Goal: Check status: Check status

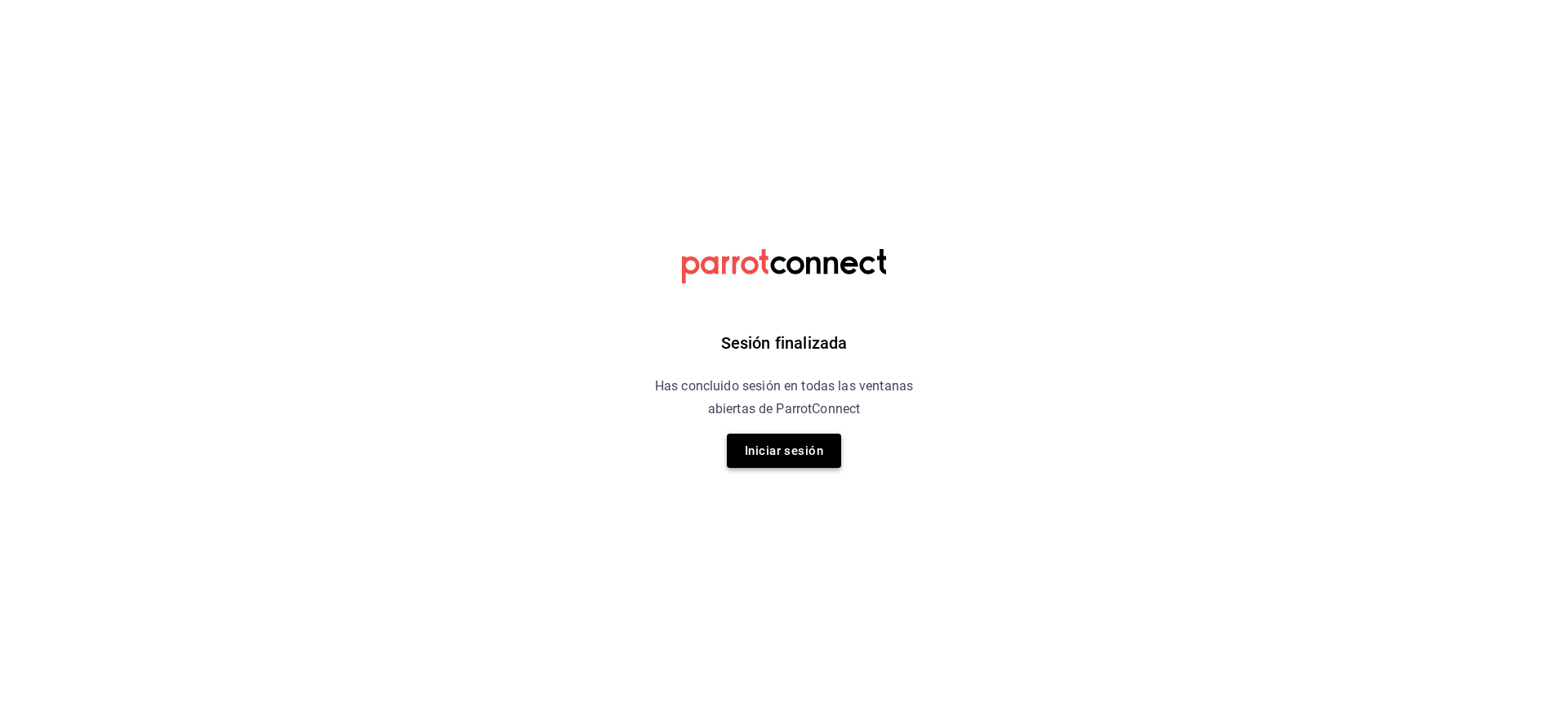
click at [772, 442] on button "Iniciar sesión" at bounding box center [784, 450] width 115 height 34
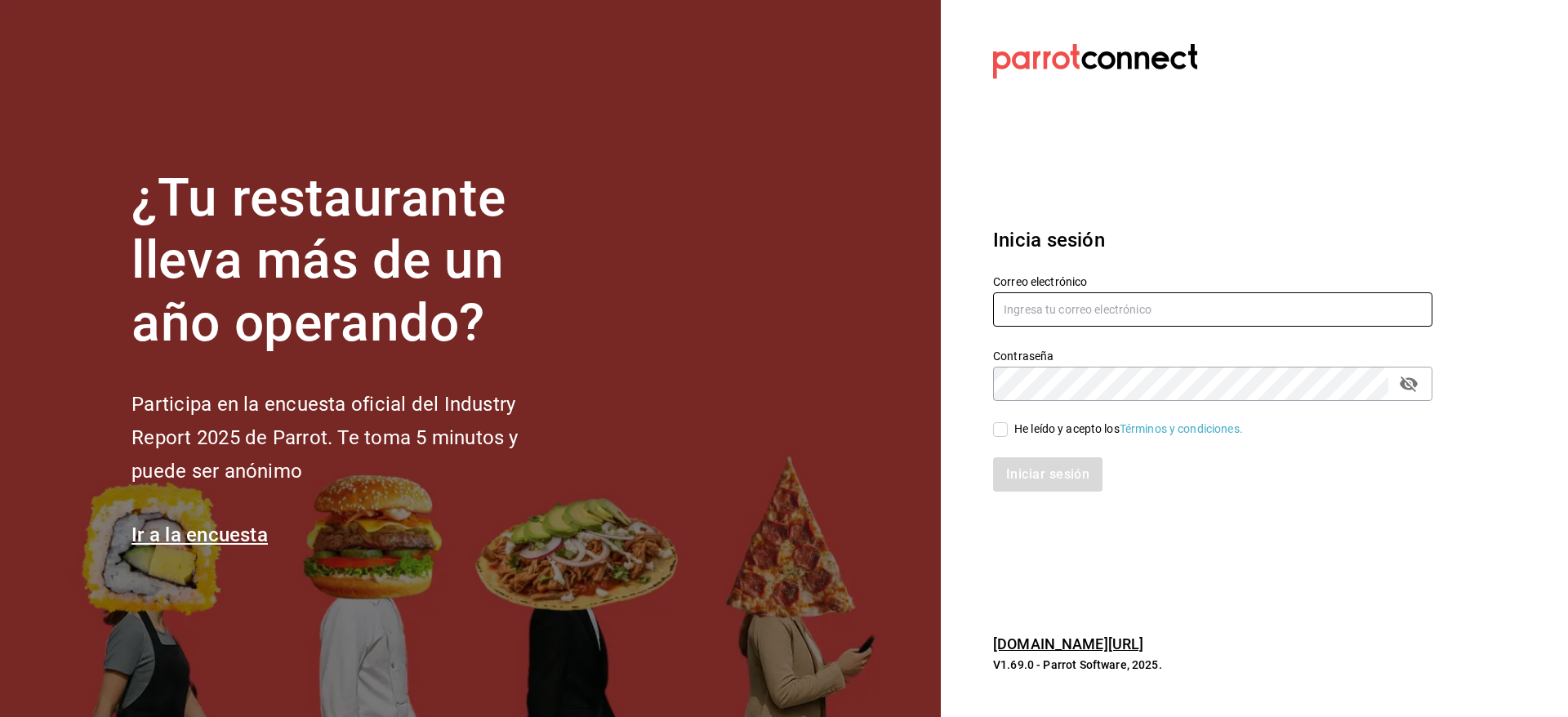
type input "multiuser@pickup.com"
click at [1002, 434] on input "He leído y acepto los Términos y condiciones." at bounding box center [1000, 429] width 15 height 15
checkbox input "true"
click at [1043, 478] on button "Iniciar sesión" at bounding box center [1049, 474] width 111 height 34
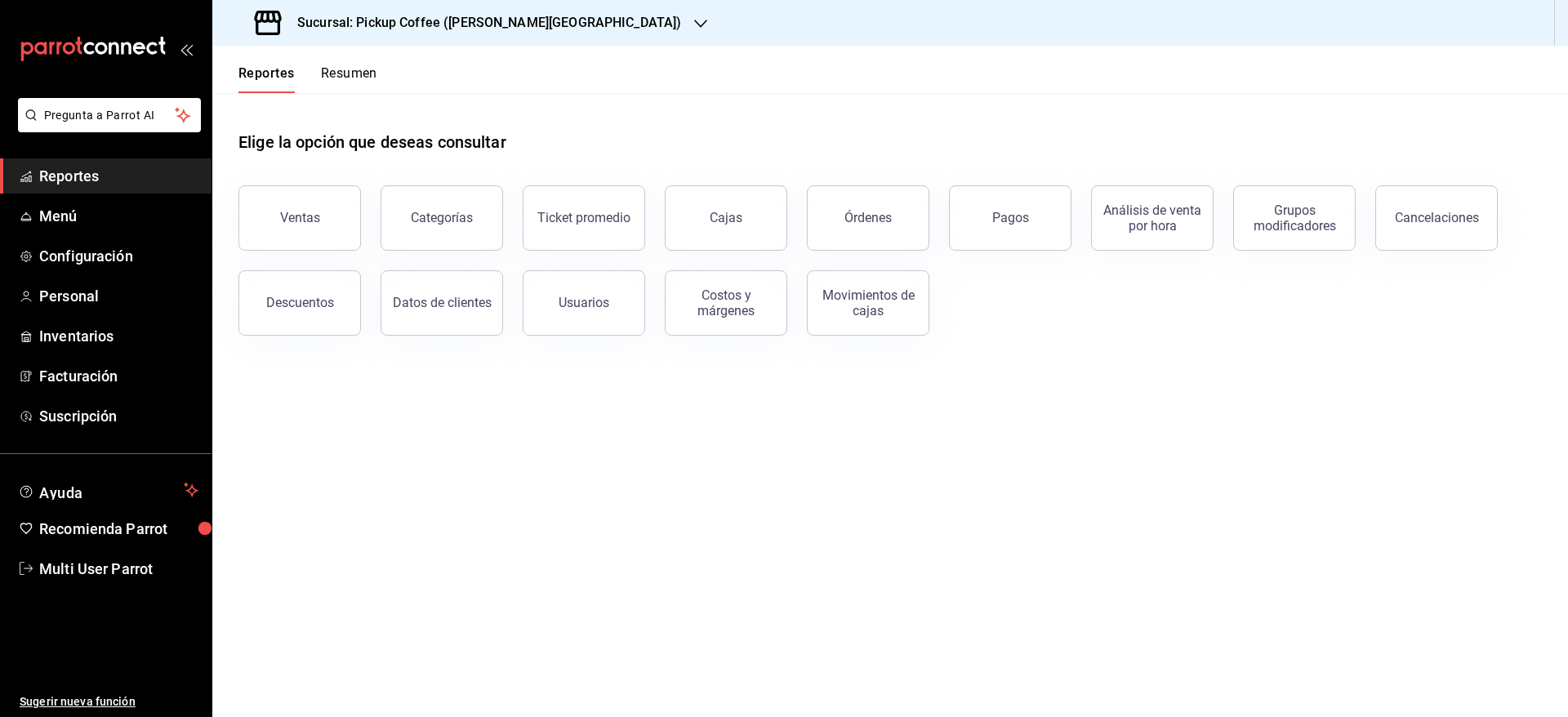
click at [340, 65] on button "Resumen" at bounding box center [349, 79] width 56 height 28
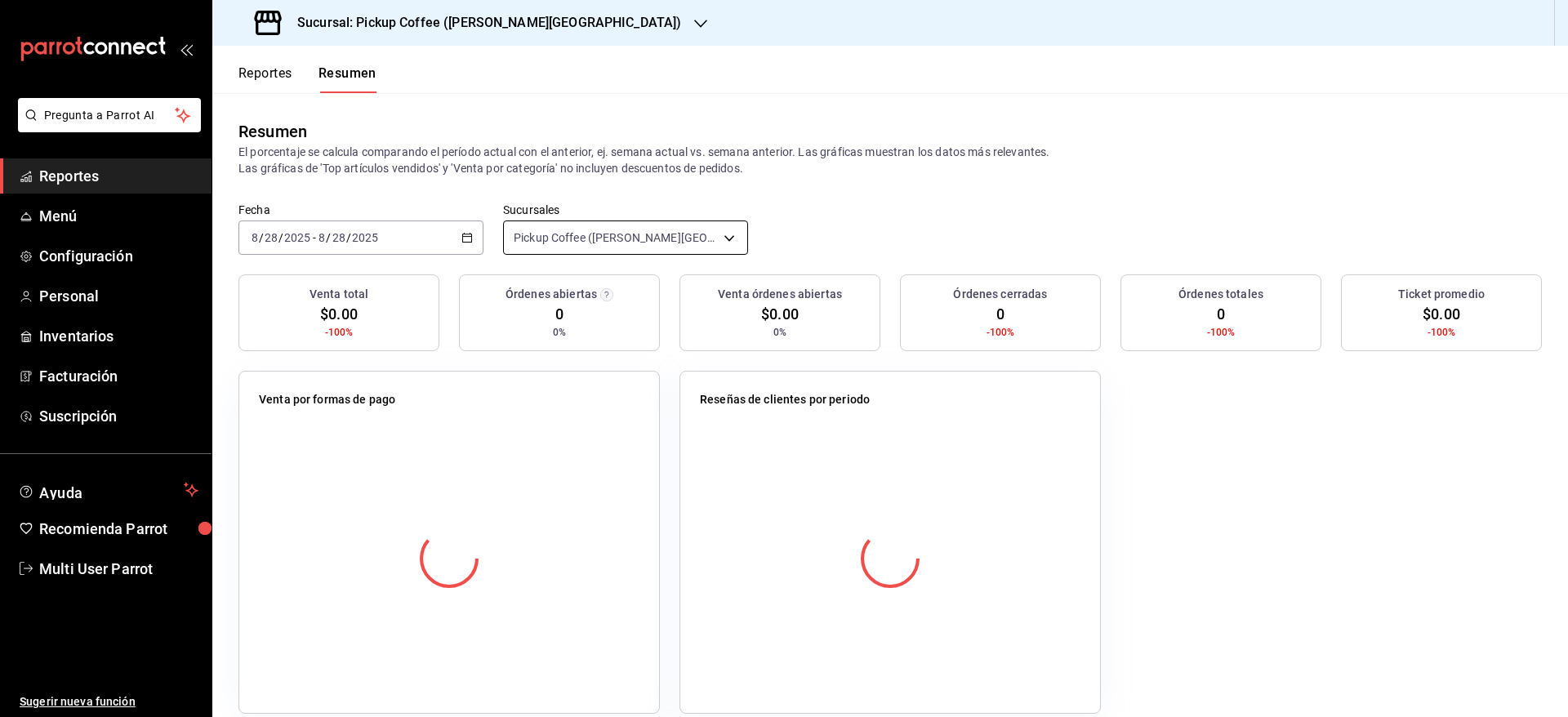
click at [679, 237] on body "Pregunta a Parrot AI Reportes Menú Configuración Personal Inventarios Facturaci…" at bounding box center [784, 358] width 1568 height 717
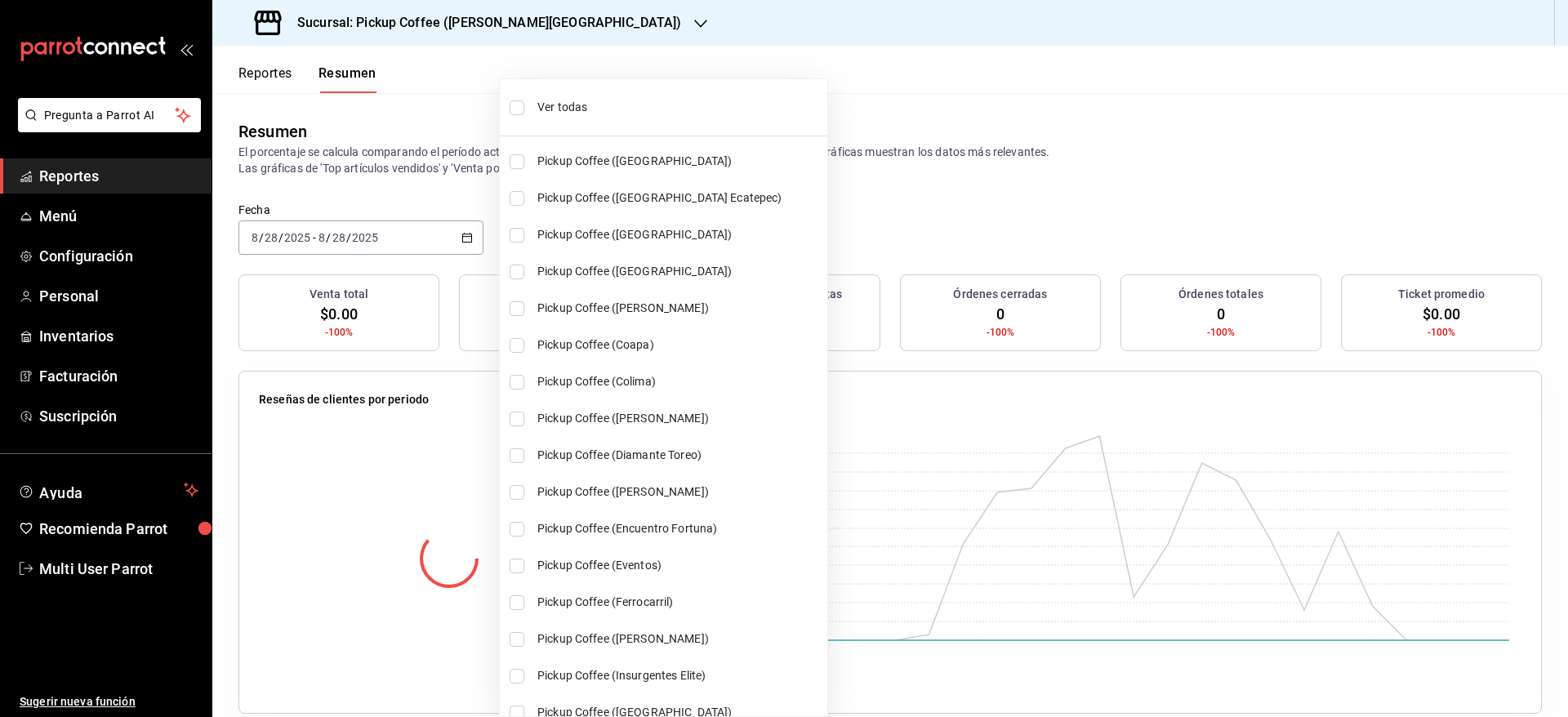
click at [616, 103] on span "Ver todas" at bounding box center [679, 108] width 283 height 17
type input "[object Object],[object Object],[object Object],[object Object],[object Object]…"
checkbox input "true"
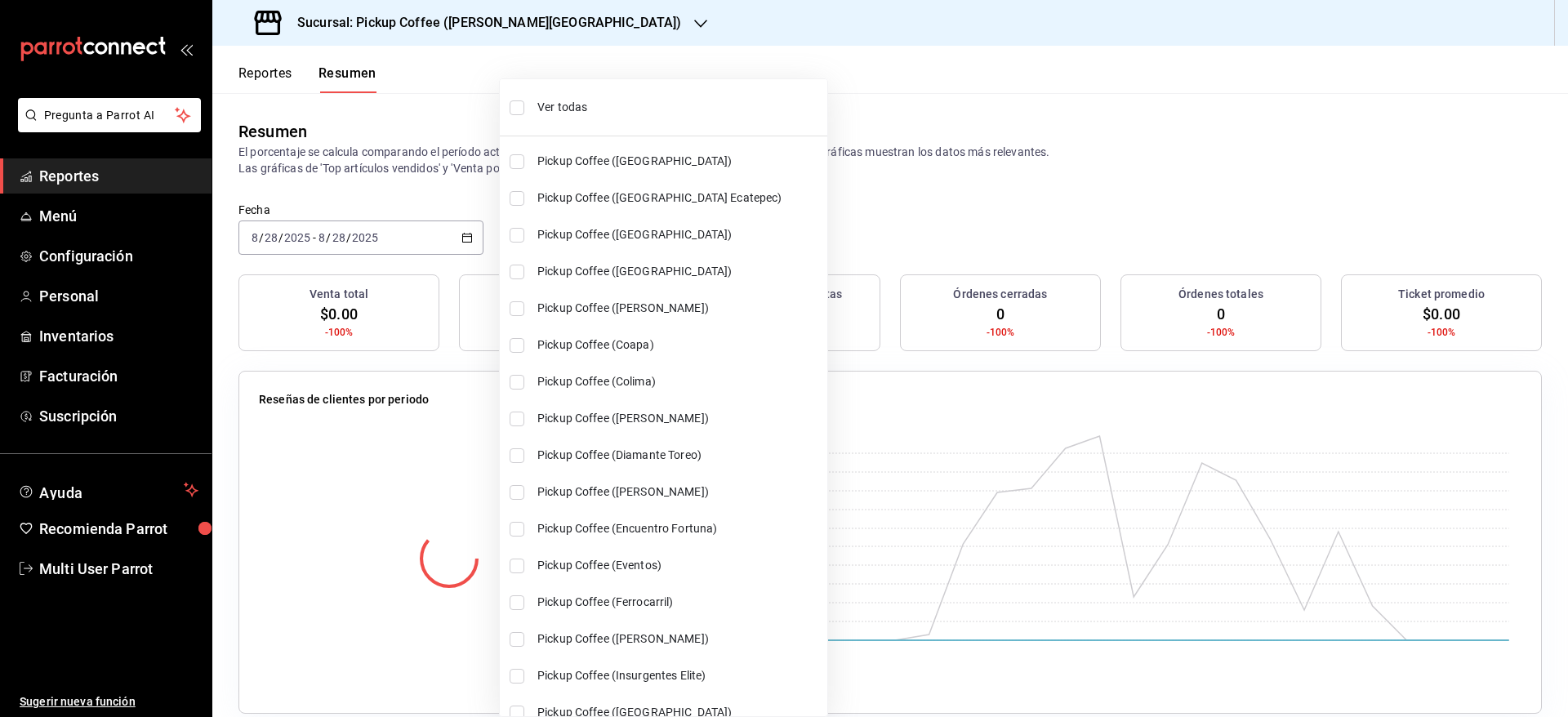
checkbox input "true"
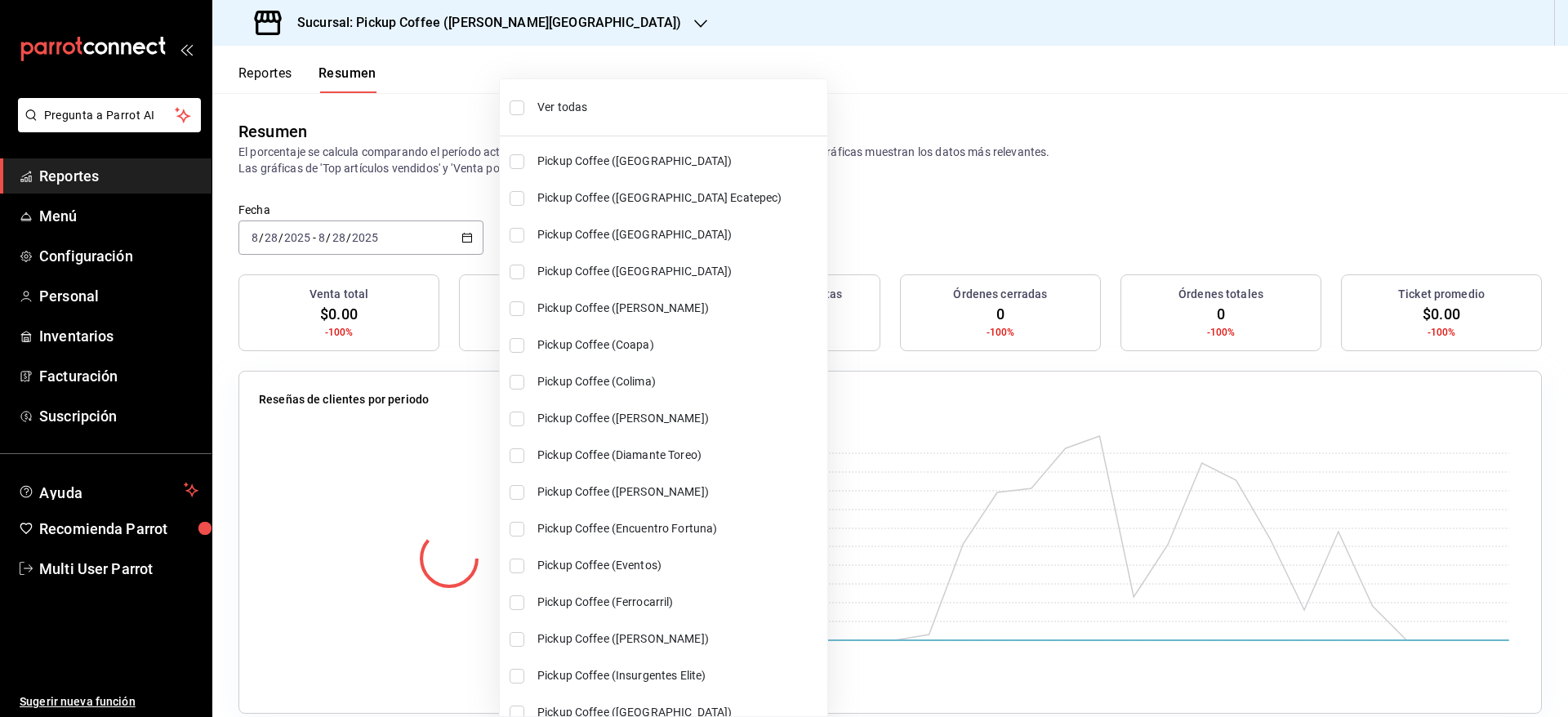
checkbox input "true"
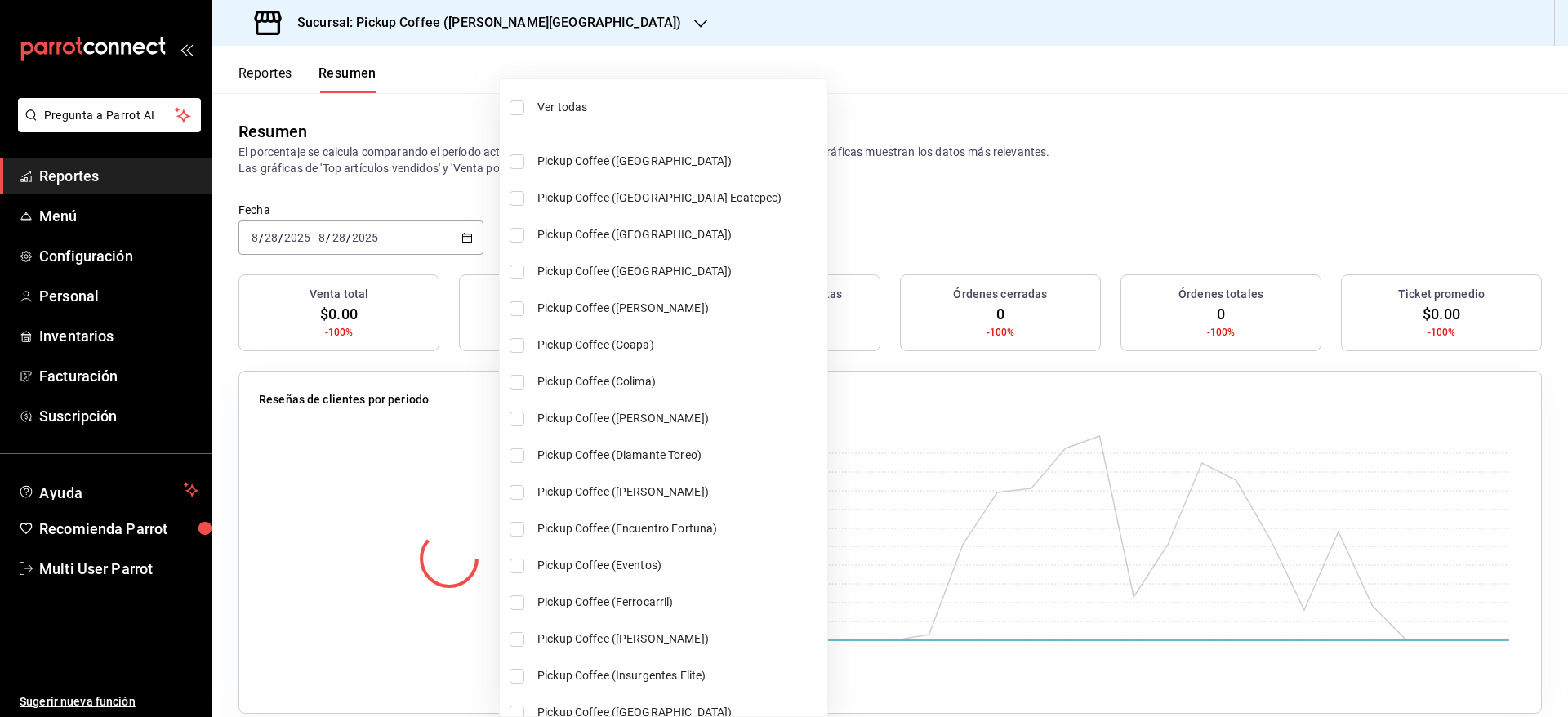
checkbox input "true"
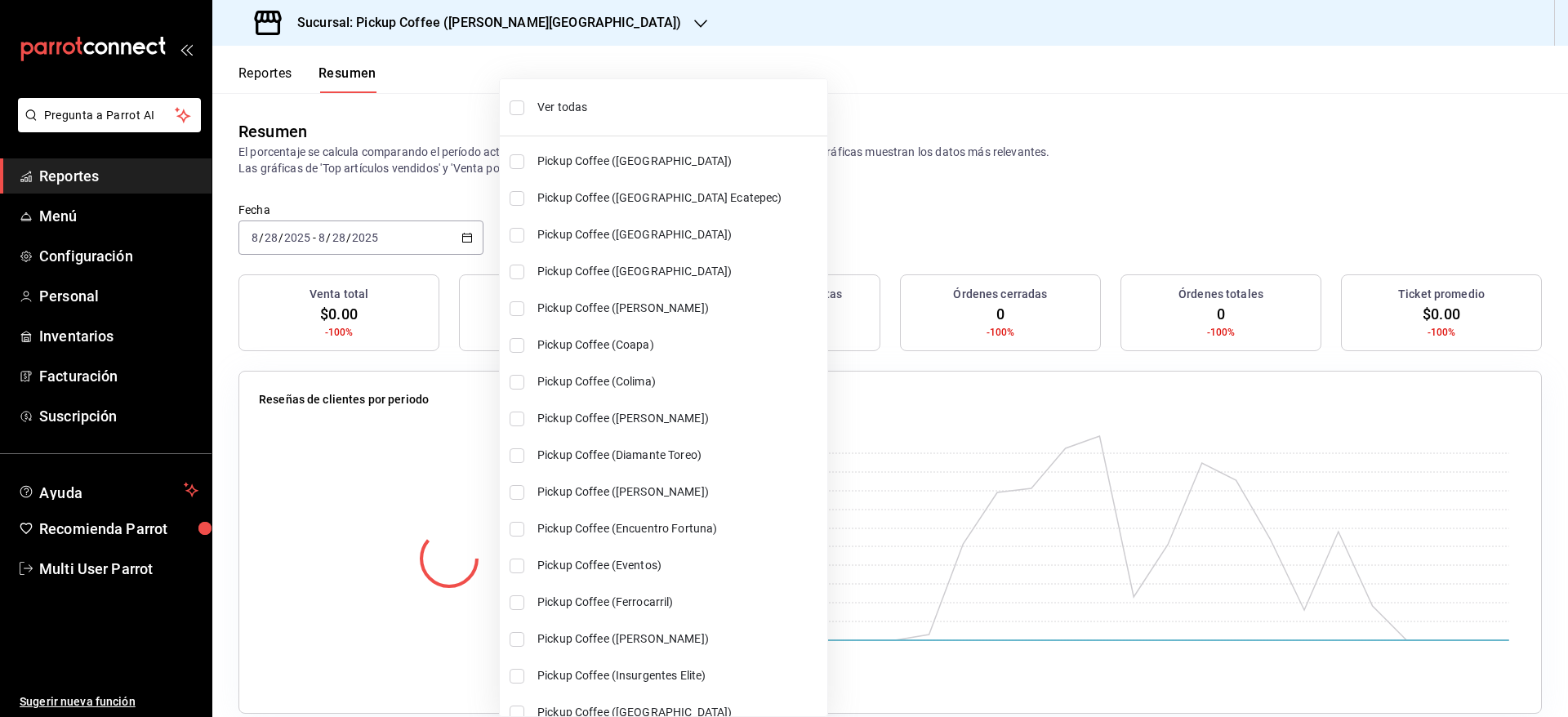
checkbox input "true"
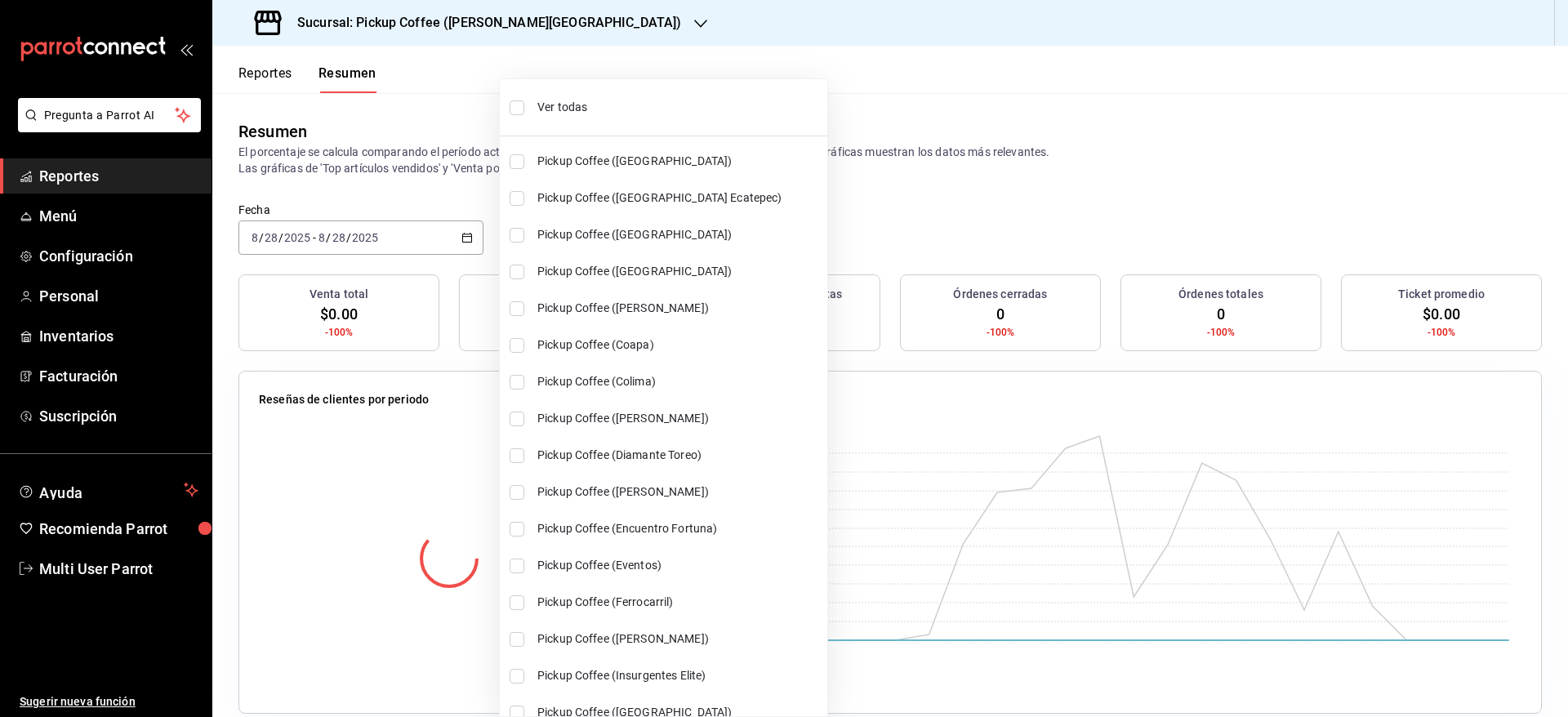
checkbox input "true"
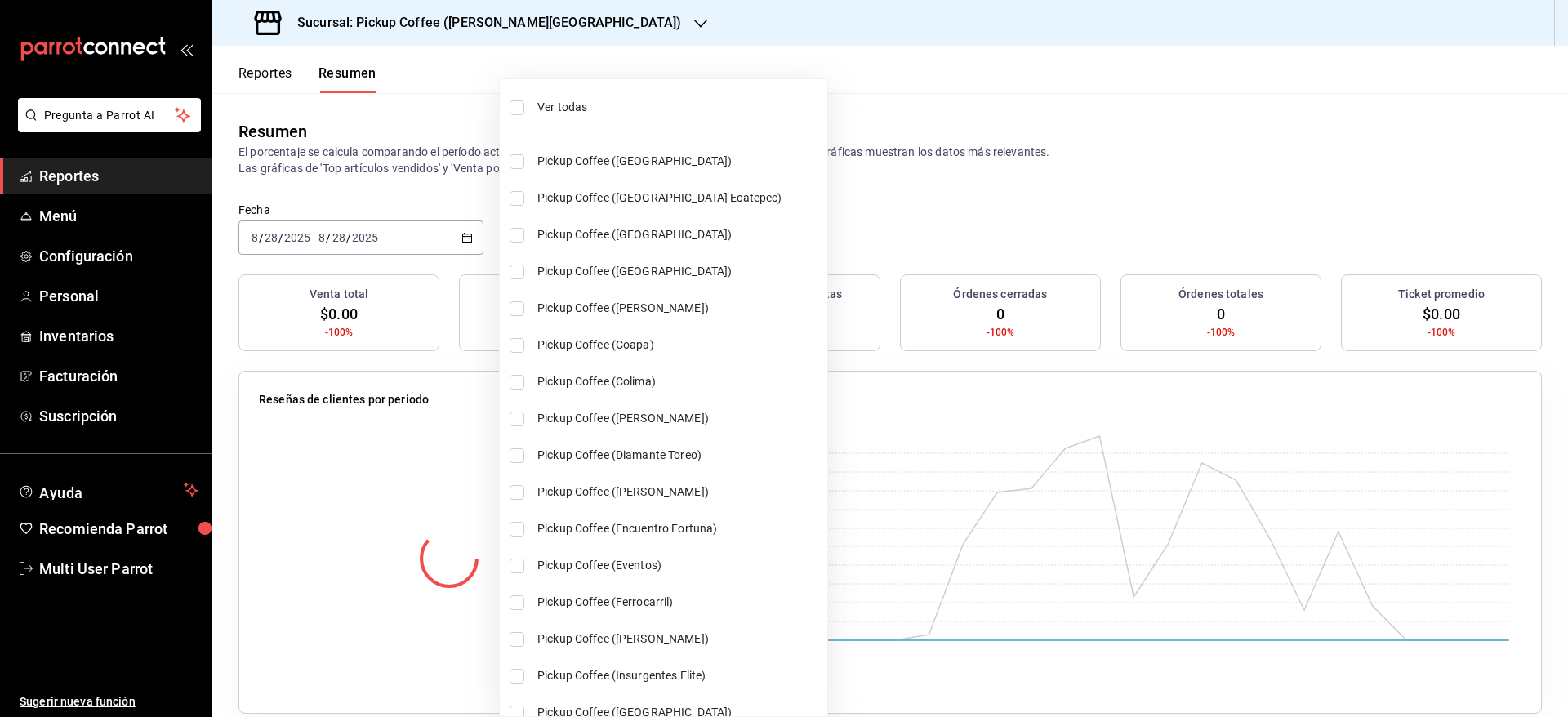
checkbox input "true"
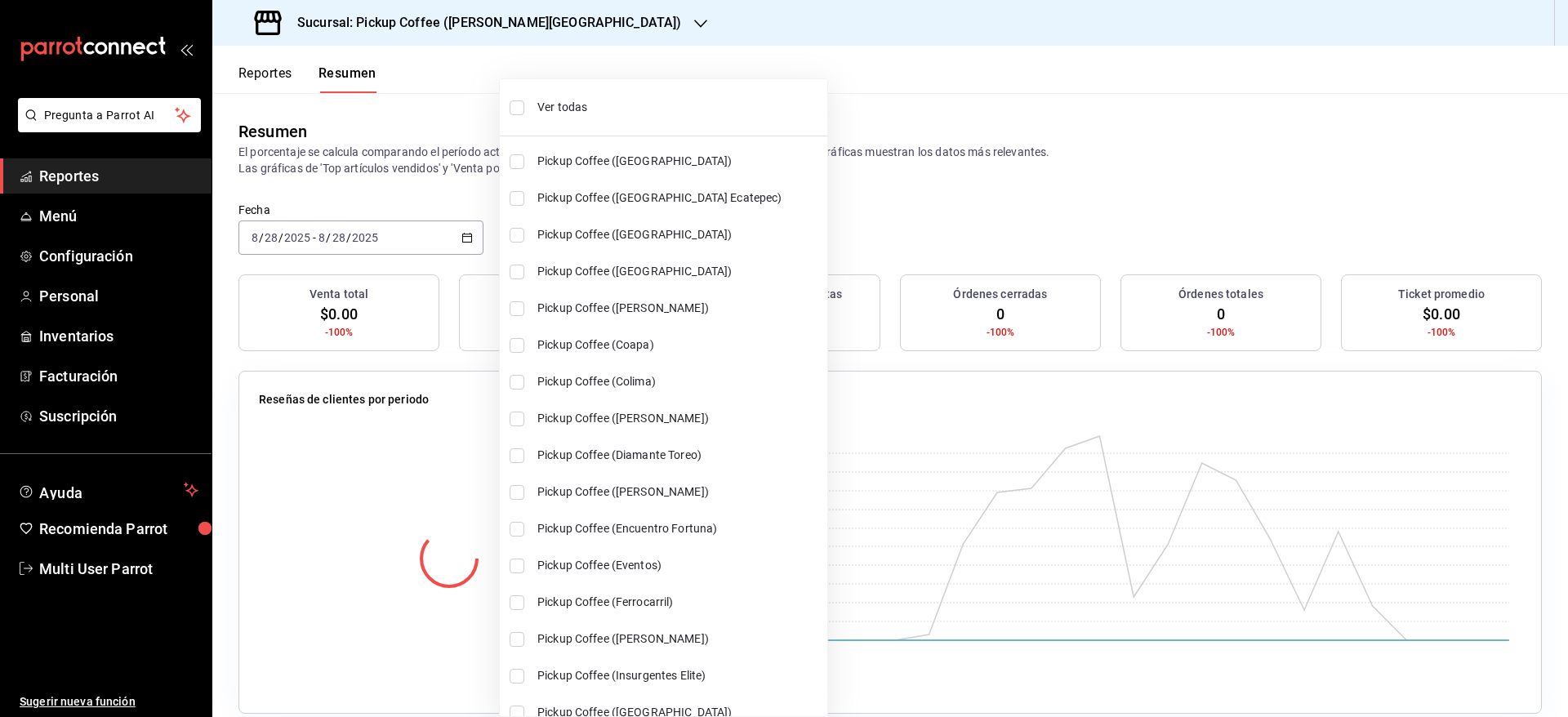
checkbox input "true"
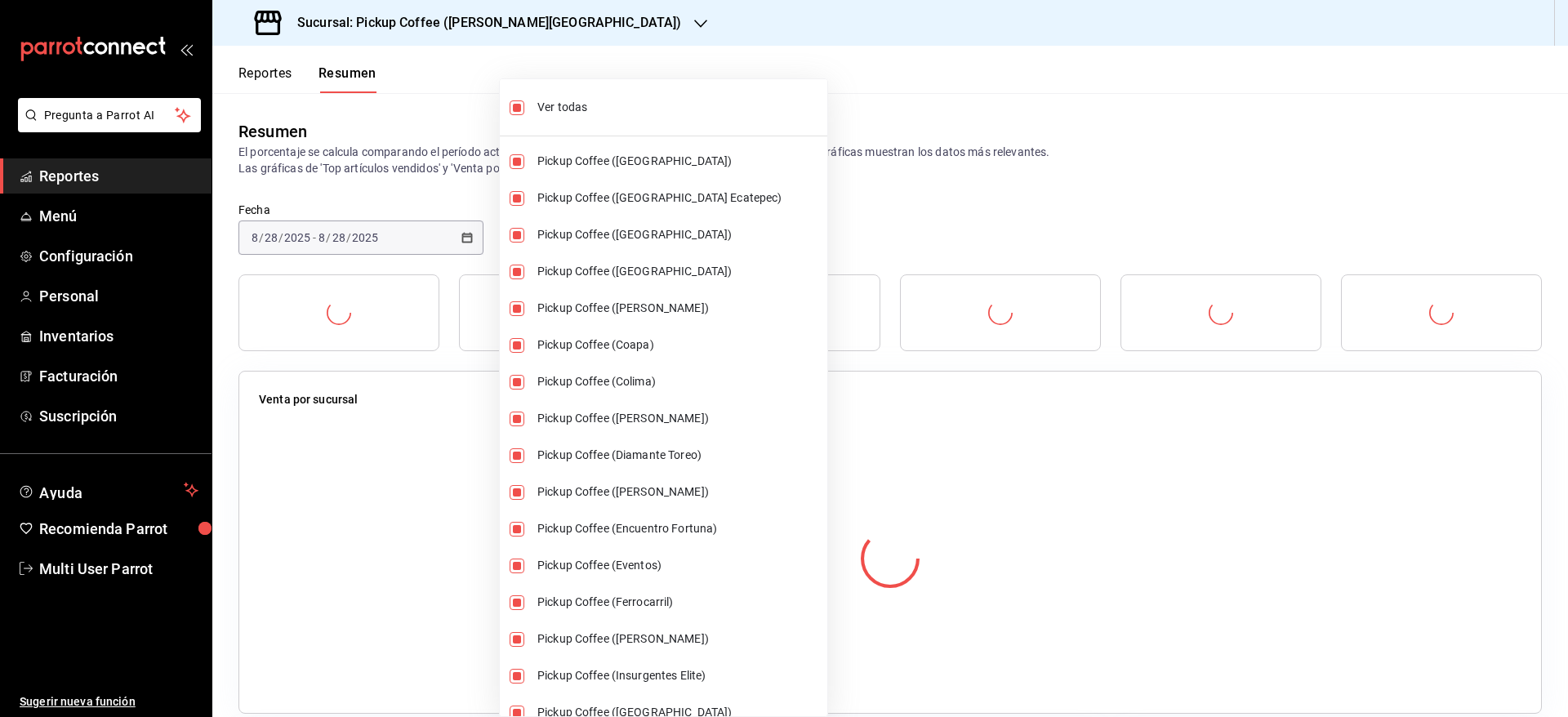
click at [1024, 170] on div at bounding box center [784, 358] width 1568 height 717
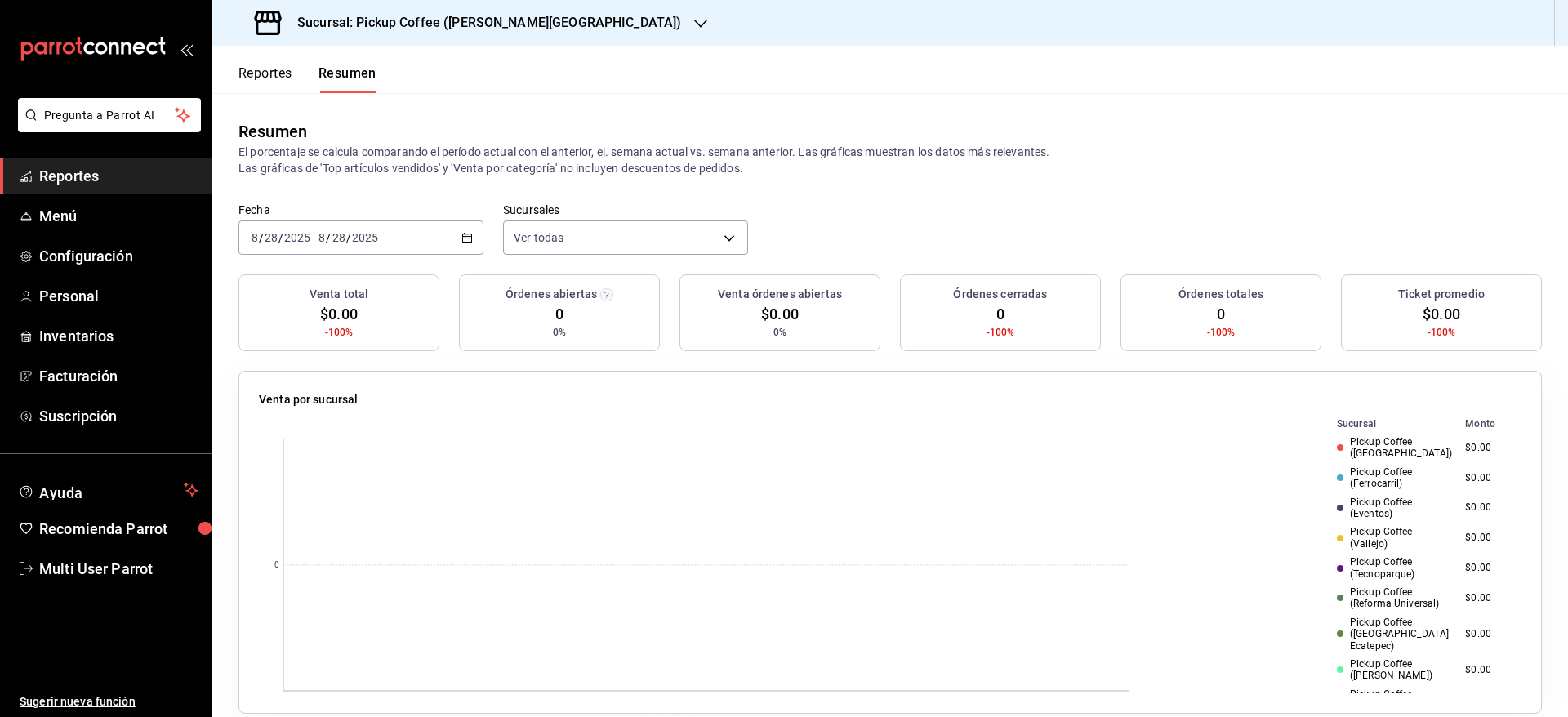
click at [462, 242] on \(Stroke\) "button" at bounding box center [467, 238] width 10 height 9
click at [326, 368] on span "Semana actual" at bounding box center [316, 361] width 127 height 17
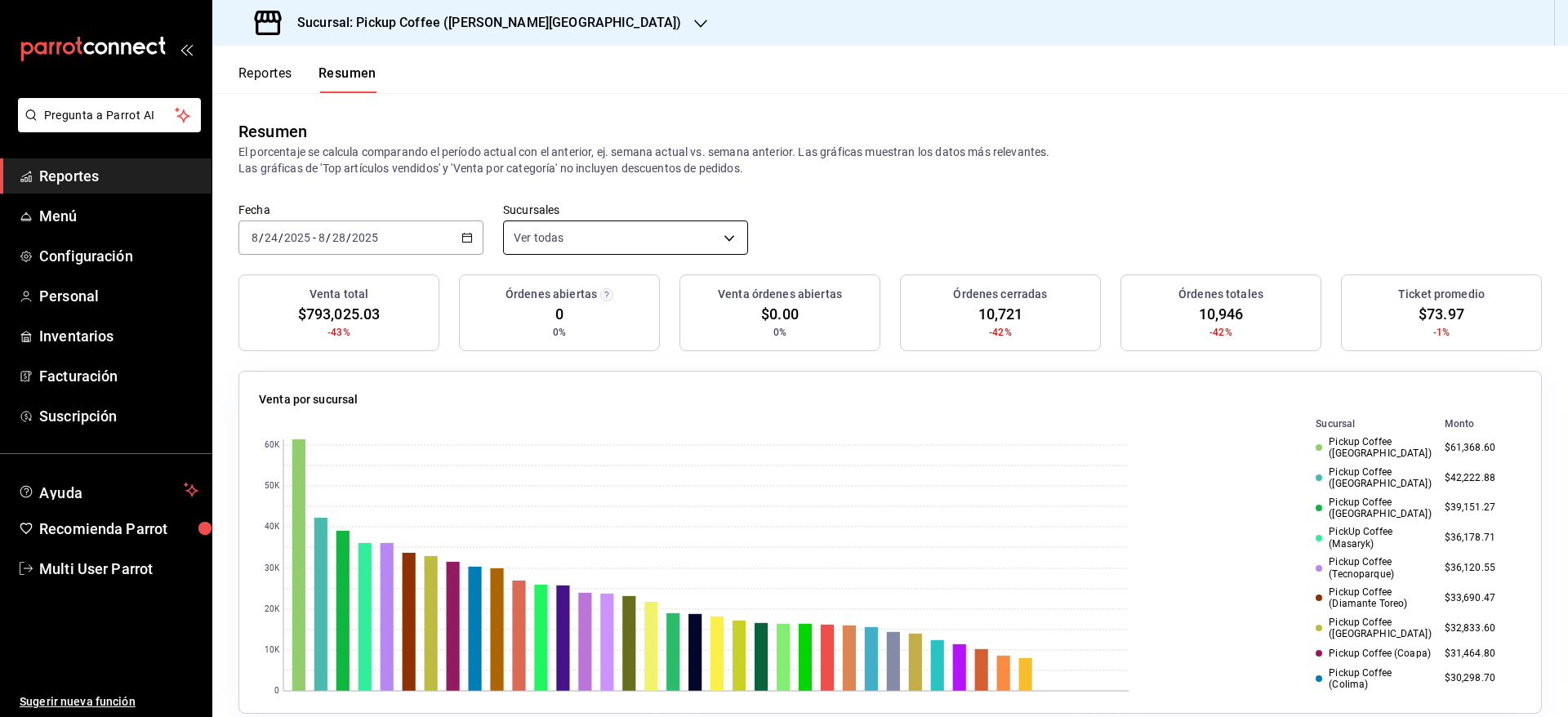
click at [624, 242] on body "Pregunta a Parrot AI Reportes Menú Configuración Personal Inventarios Facturaci…" at bounding box center [784, 358] width 1568 height 717
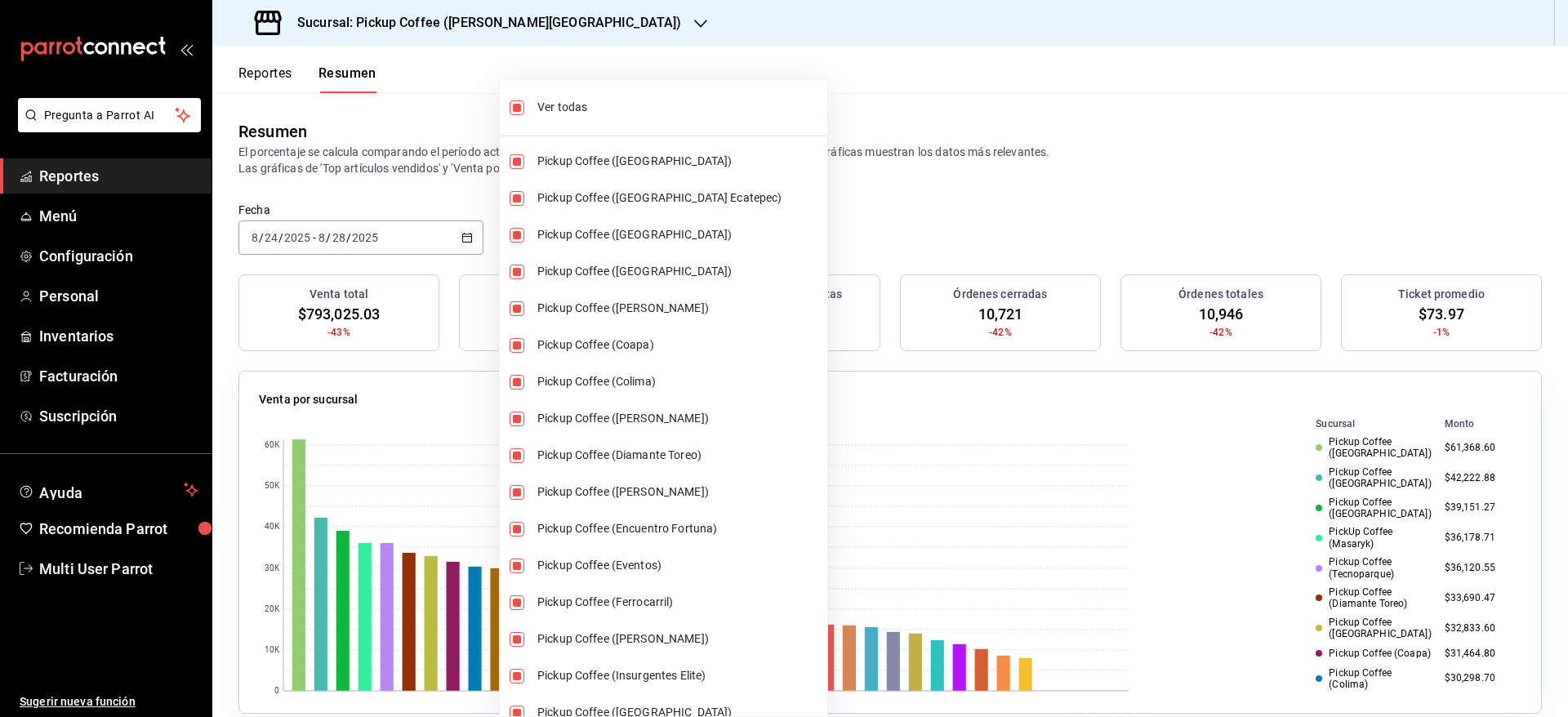
click at [551, 14] on div at bounding box center [784, 358] width 1568 height 717
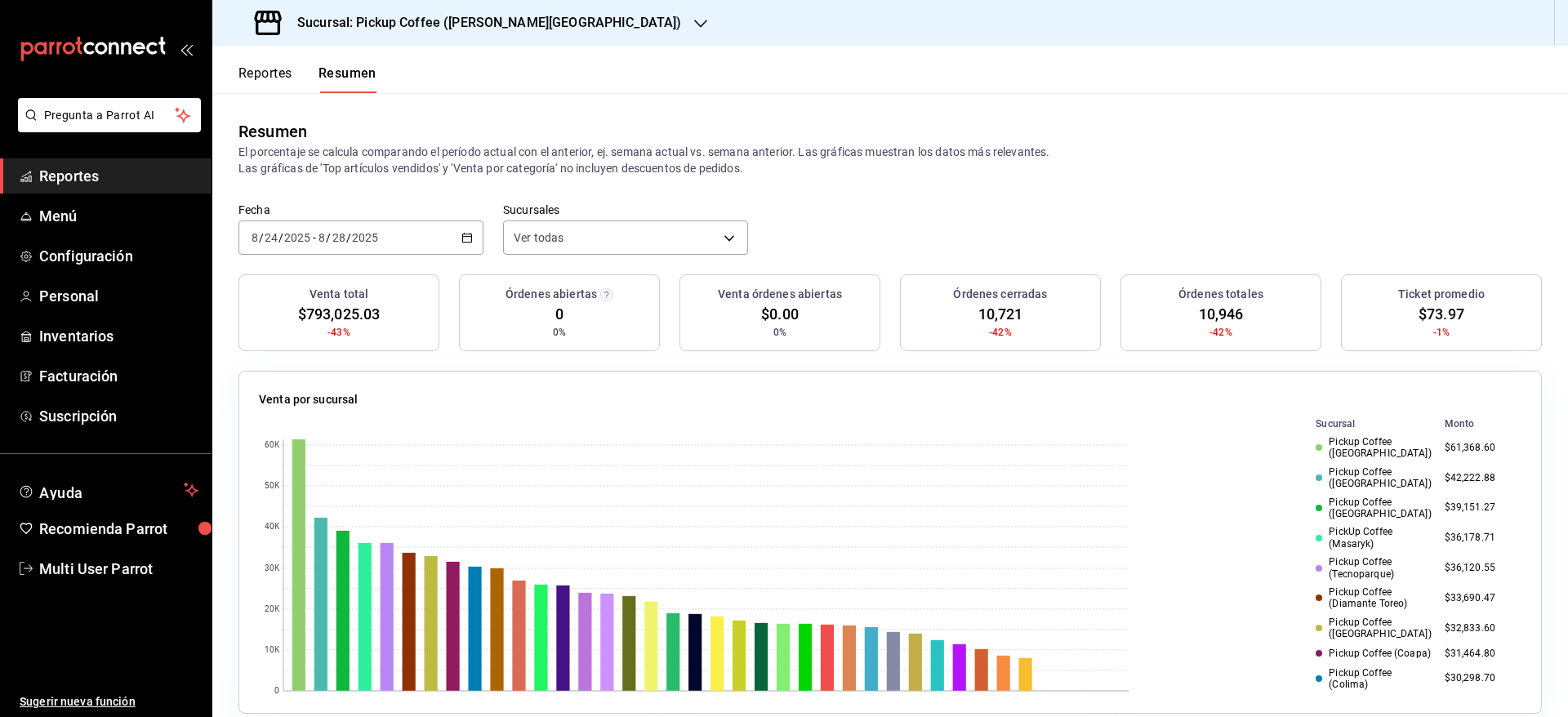
click at [548, 34] on div "Sucursal: Pickup Coffee ([PERSON_NAME][GEOGRAPHIC_DATA])" at bounding box center [469, 23] width 488 height 46
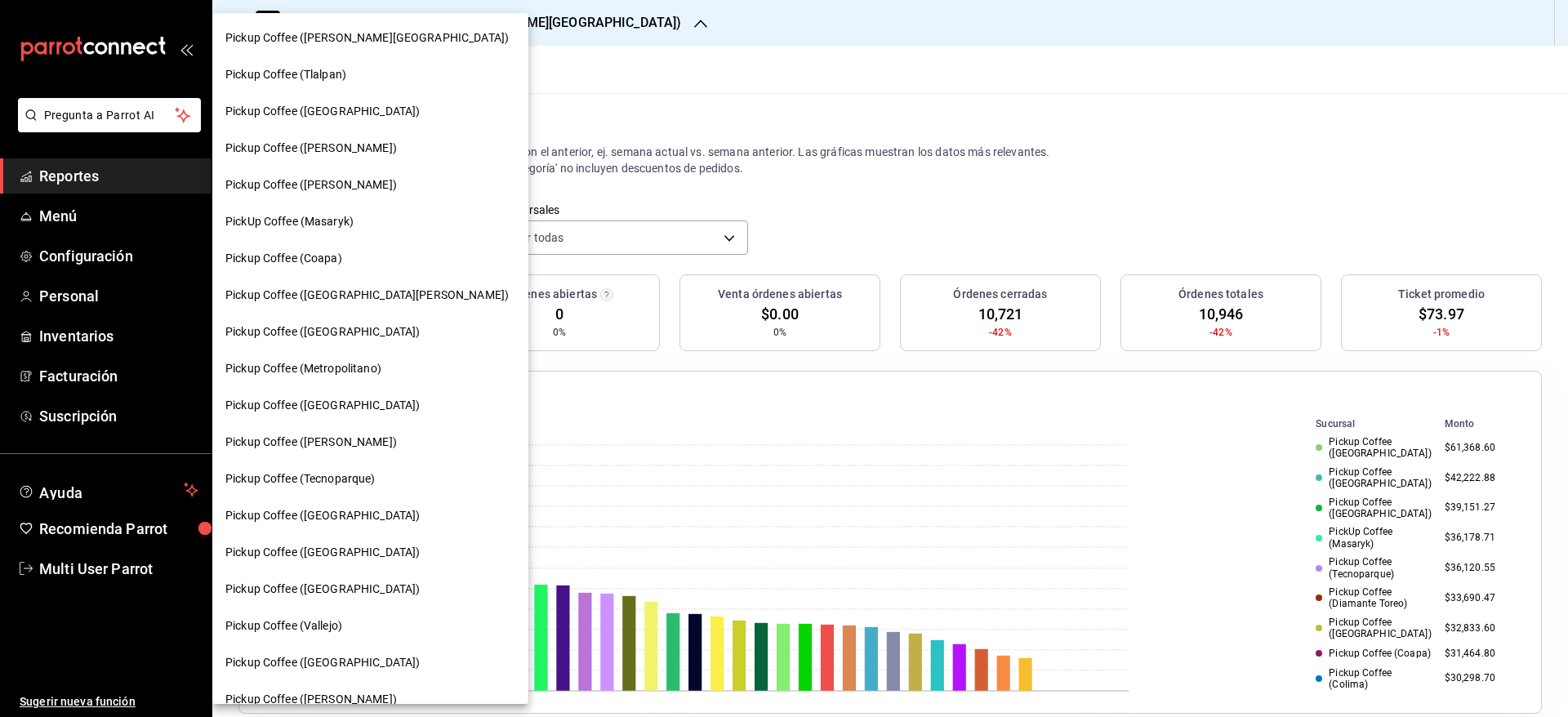
click at [345, 448] on span "Pickup Coffee ([PERSON_NAME])" at bounding box center [310, 442] width 171 height 17
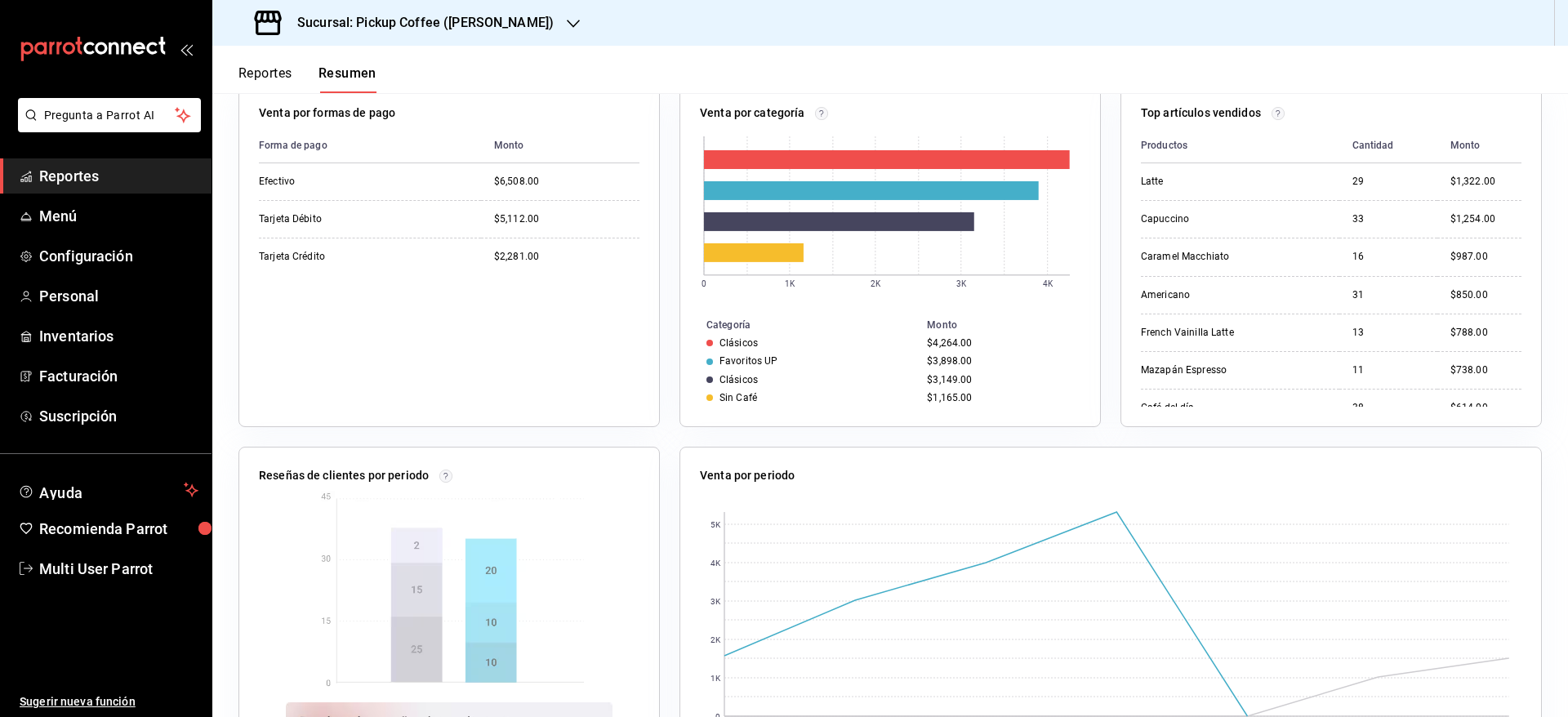
scroll to position [386, 0]
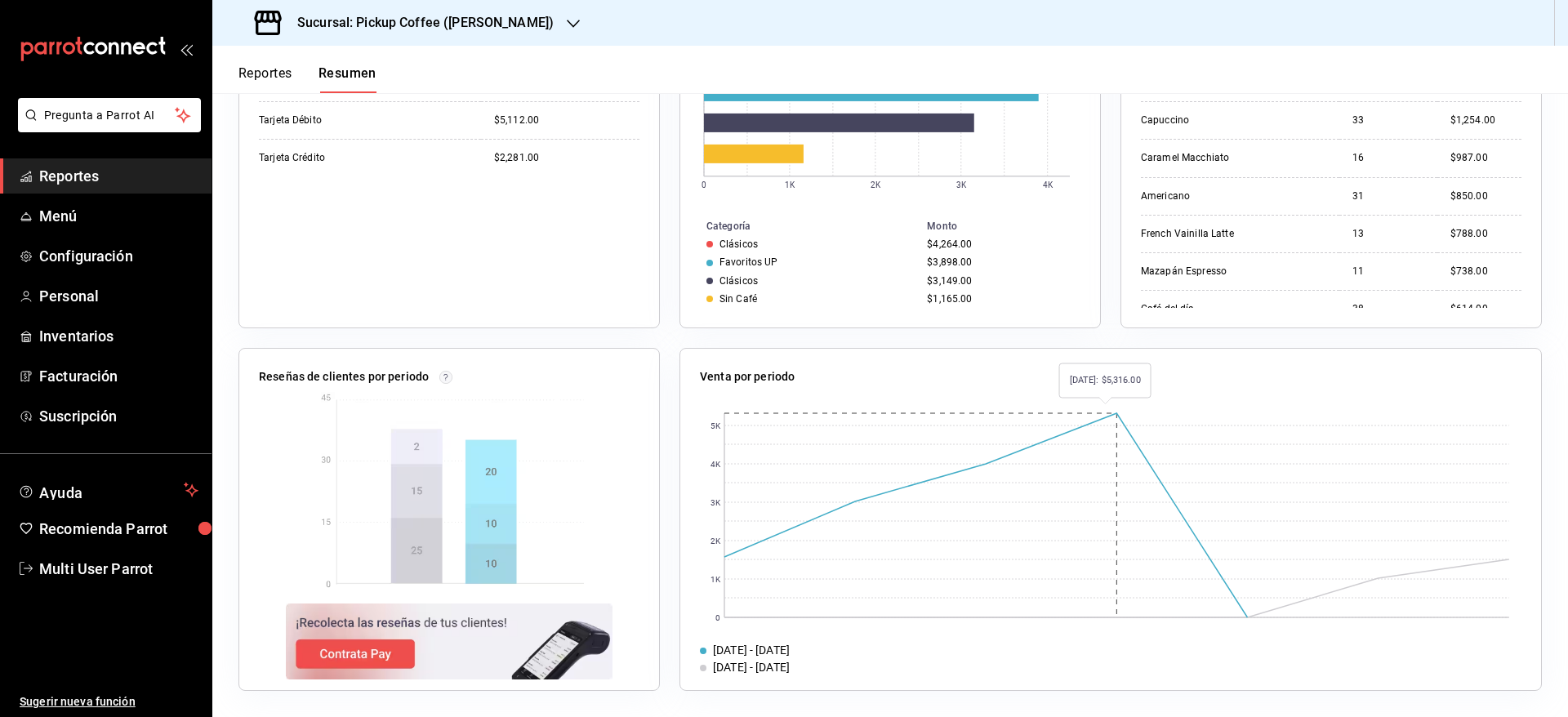
click at [1113, 424] on rect at bounding box center [1116, 515] width 785 height 204
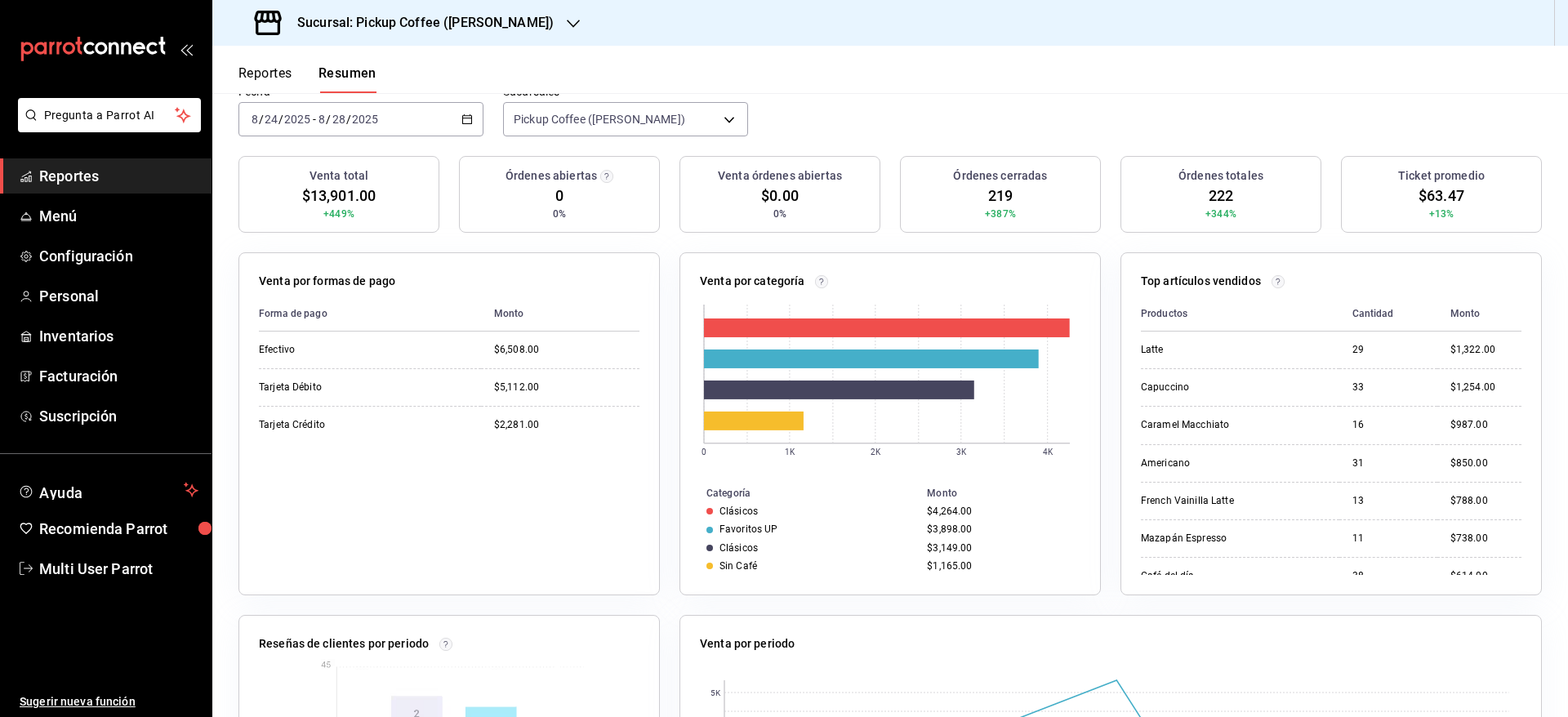
scroll to position [0, 0]
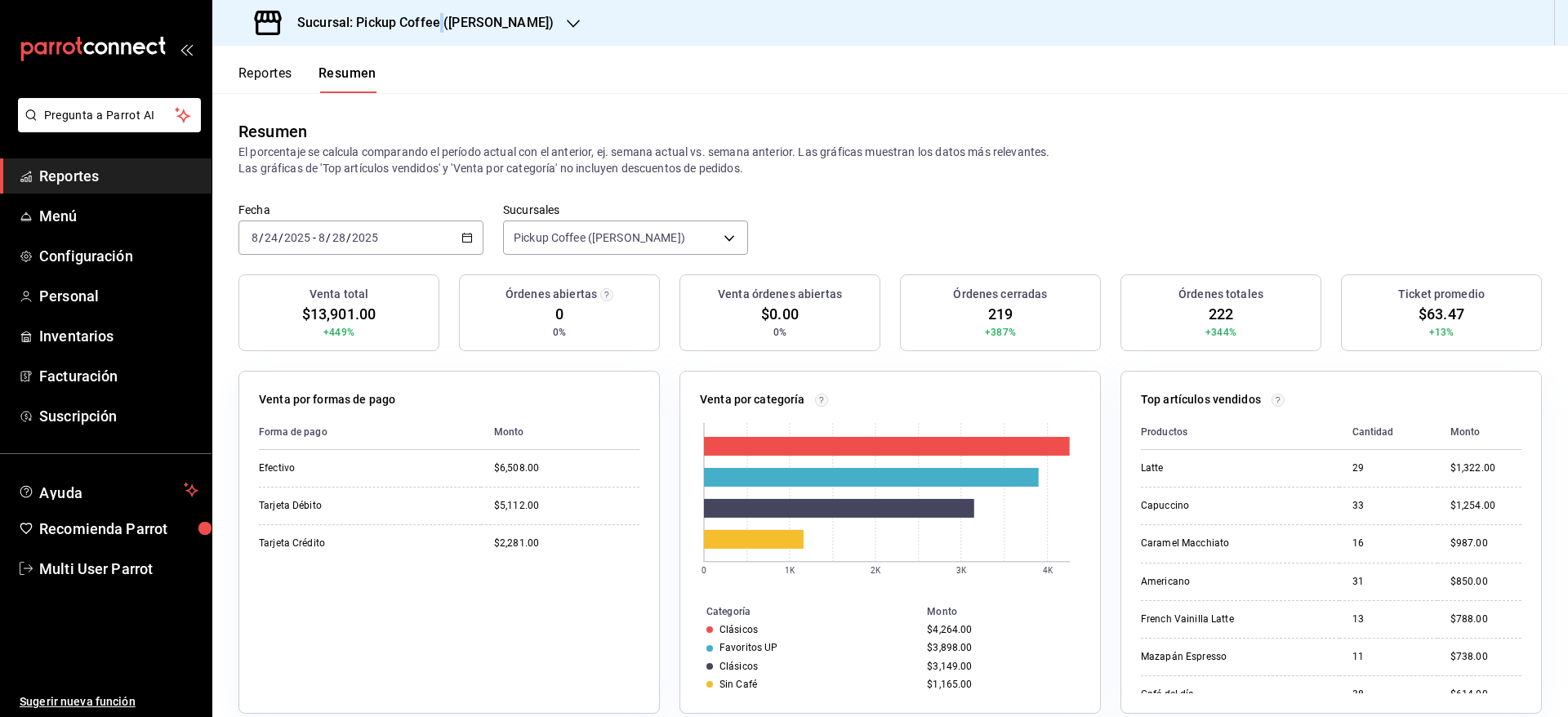
click at [442, 23] on h3 "Sucursal: Pickup Coffee ([PERSON_NAME])" at bounding box center [419, 23] width 269 height 20
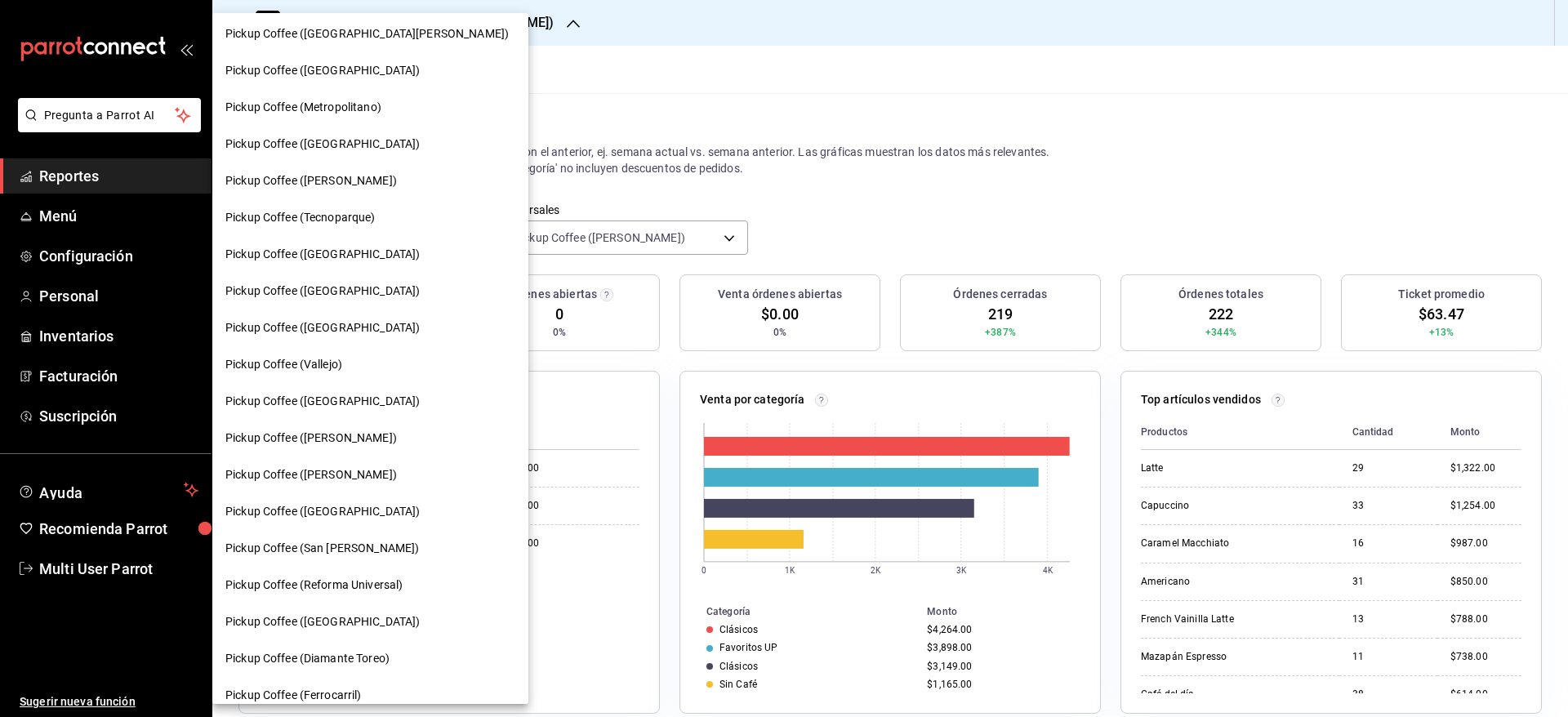
scroll to position [229, 0]
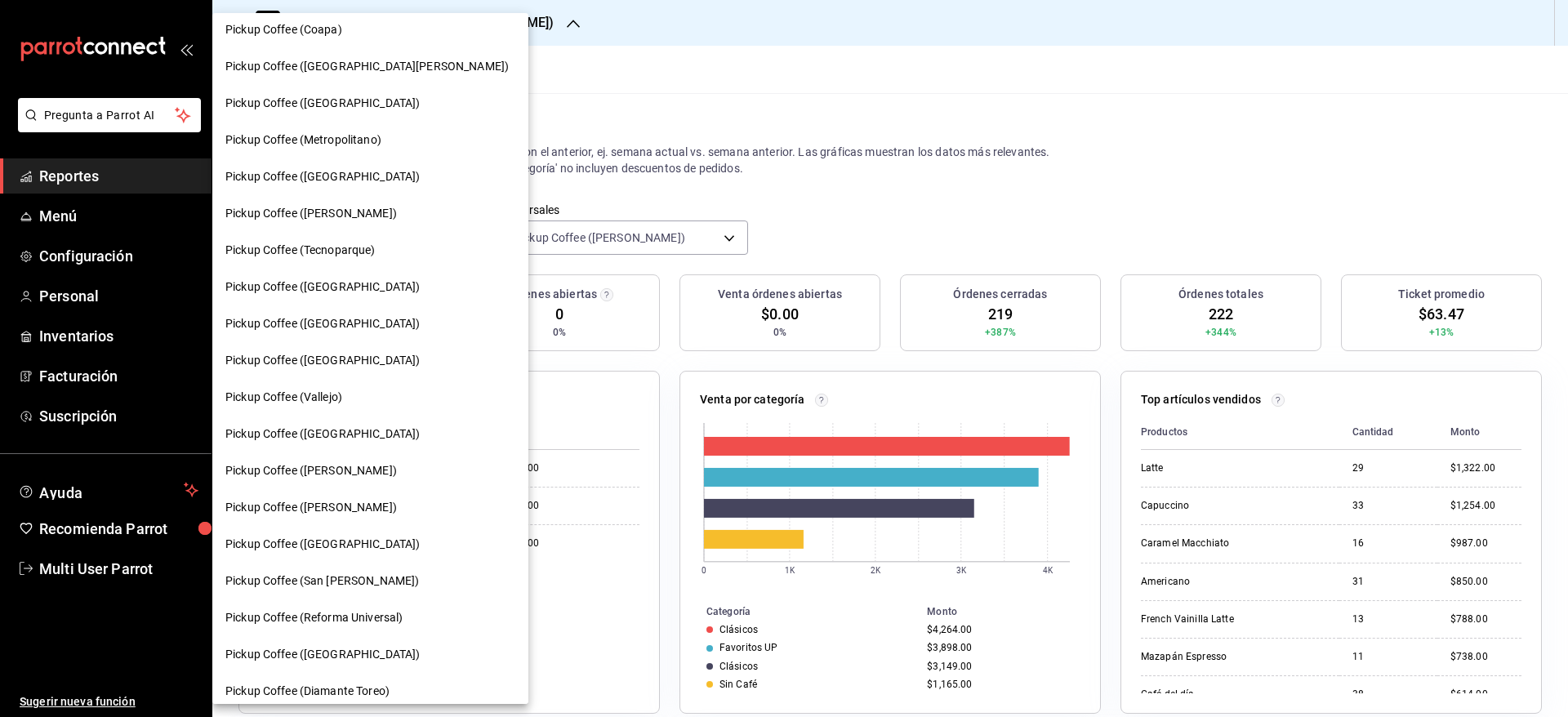
click at [389, 350] on div "Pickup Coffee ([GEOGRAPHIC_DATA])" at bounding box center [370, 361] width 316 height 37
